Goal: Task Accomplishment & Management: Complete application form

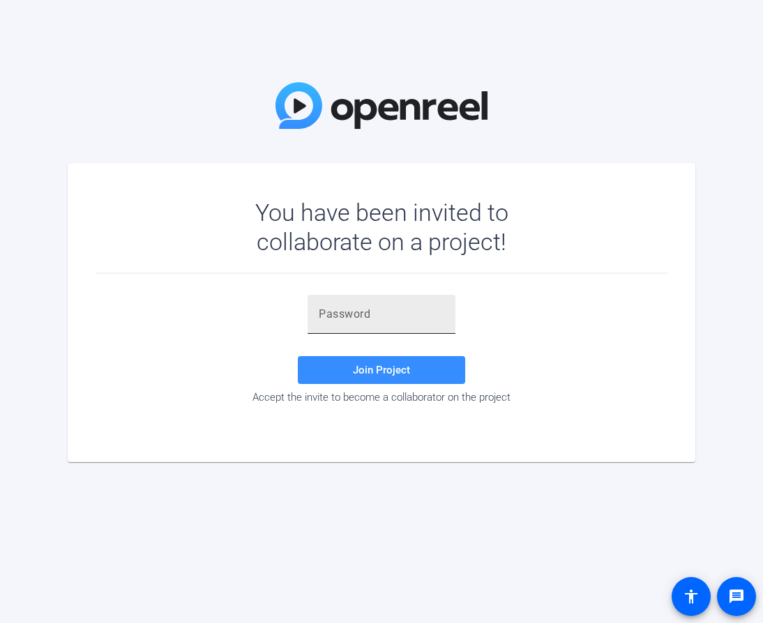
click at [341, 305] on div at bounding box center [382, 314] width 126 height 39
paste input "(x}~F@"
type input "(x}~F@"
click at [359, 375] on span "Join Project" at bounding box center [381, 370] width 57 height 13
